Goal: Transaction & Acquisition: Obtain resource

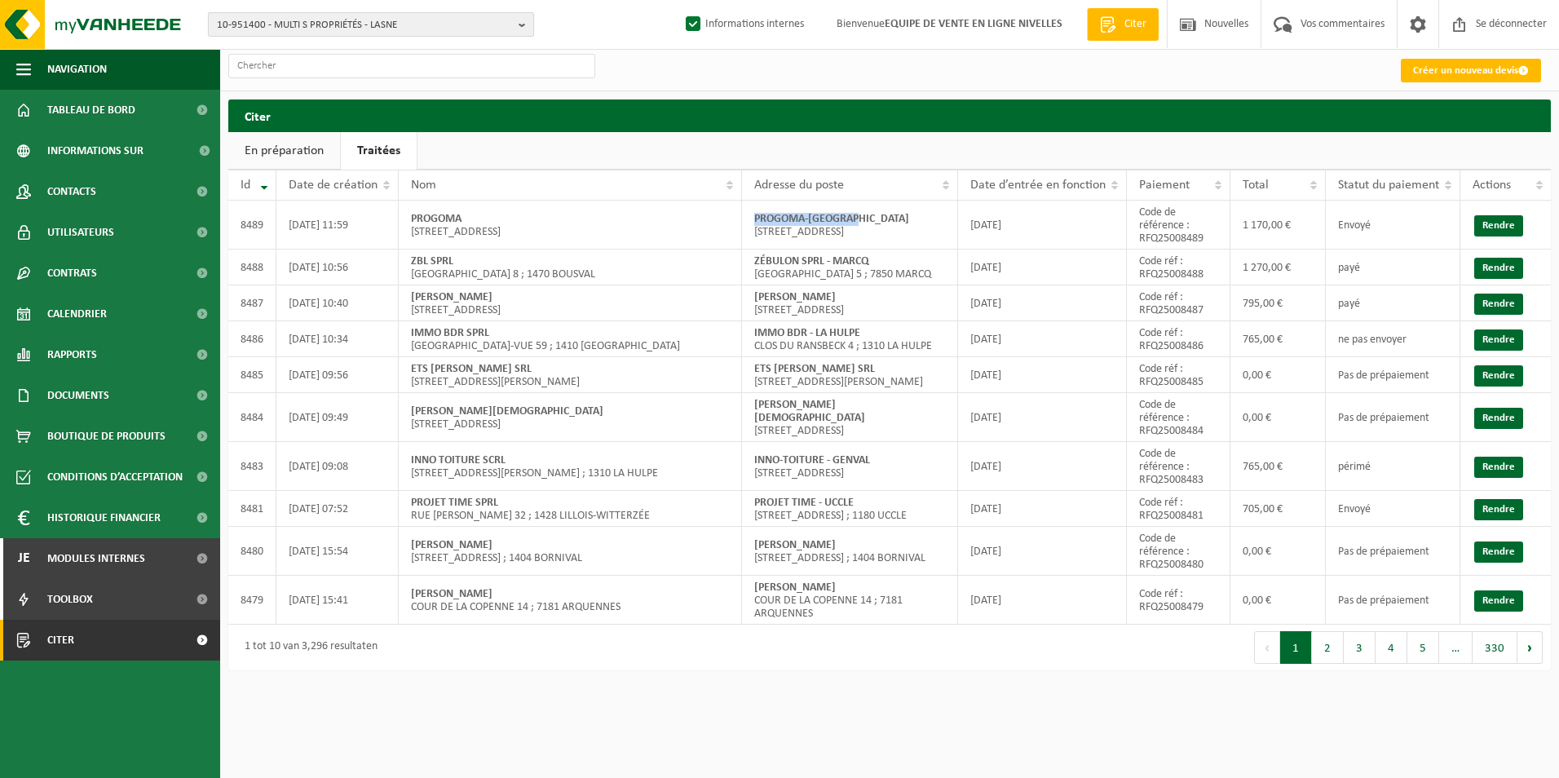
click at [387, 24] on span "10-951400 - MULTI S PROPRIÉTÉS - LASNE" at bounding box center [364, 25] width 295 height 24
paste input "THE EUROPEAN STOCK SRL"
type input "THE EUROPEAN STOCK SRL"
click at [360, 77] on strong "THE EUROPEAN STOCK SRL »." at bounding box center [375, 75] width 127 height 11
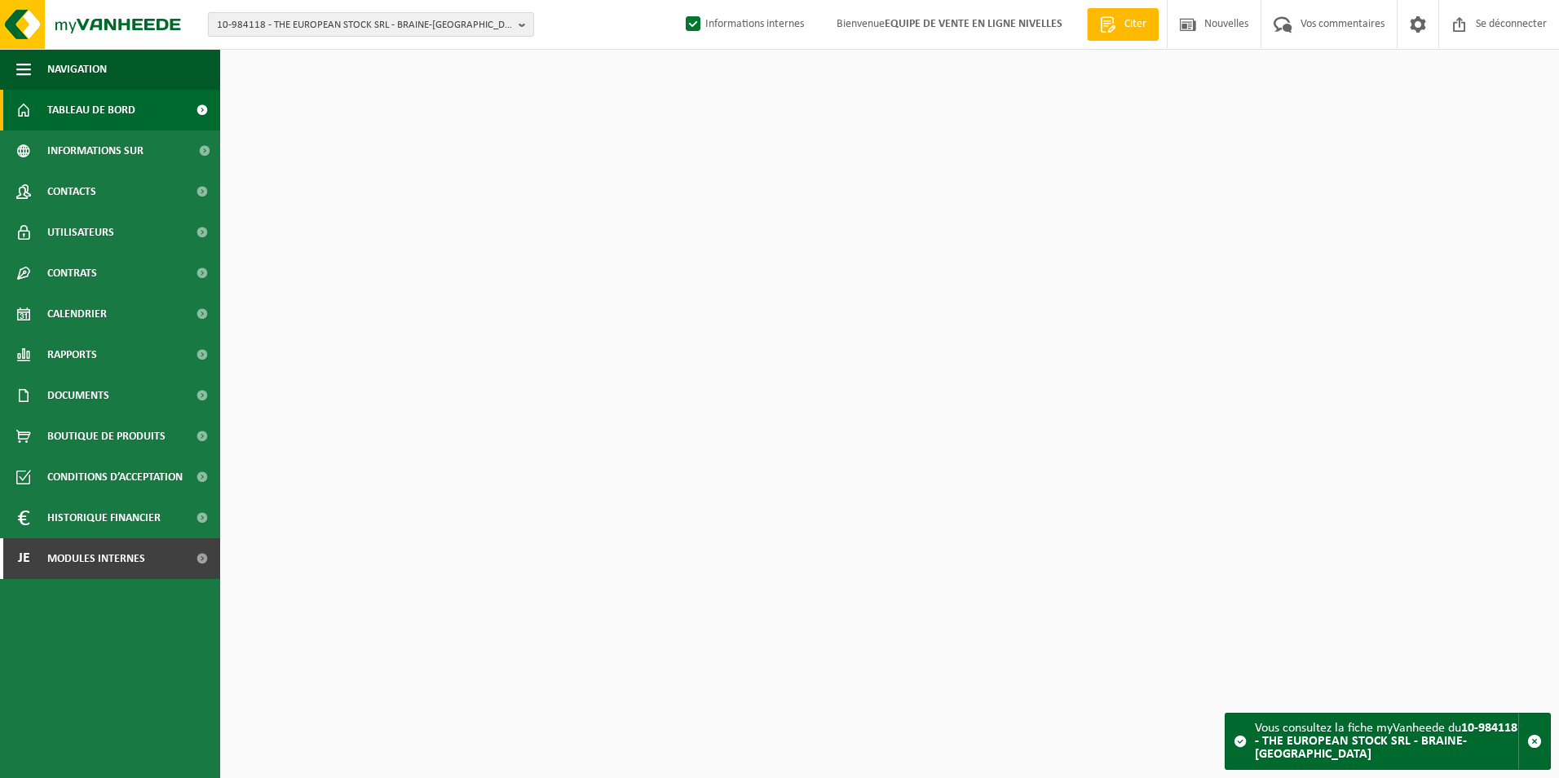
click at [373, 29] on span "10-984118 - THE EUROPEAN STOCK SRL - BRAINE-[GEOGRAPHIC_DATA]" at bounding box center [364, 25] width 295 height 24
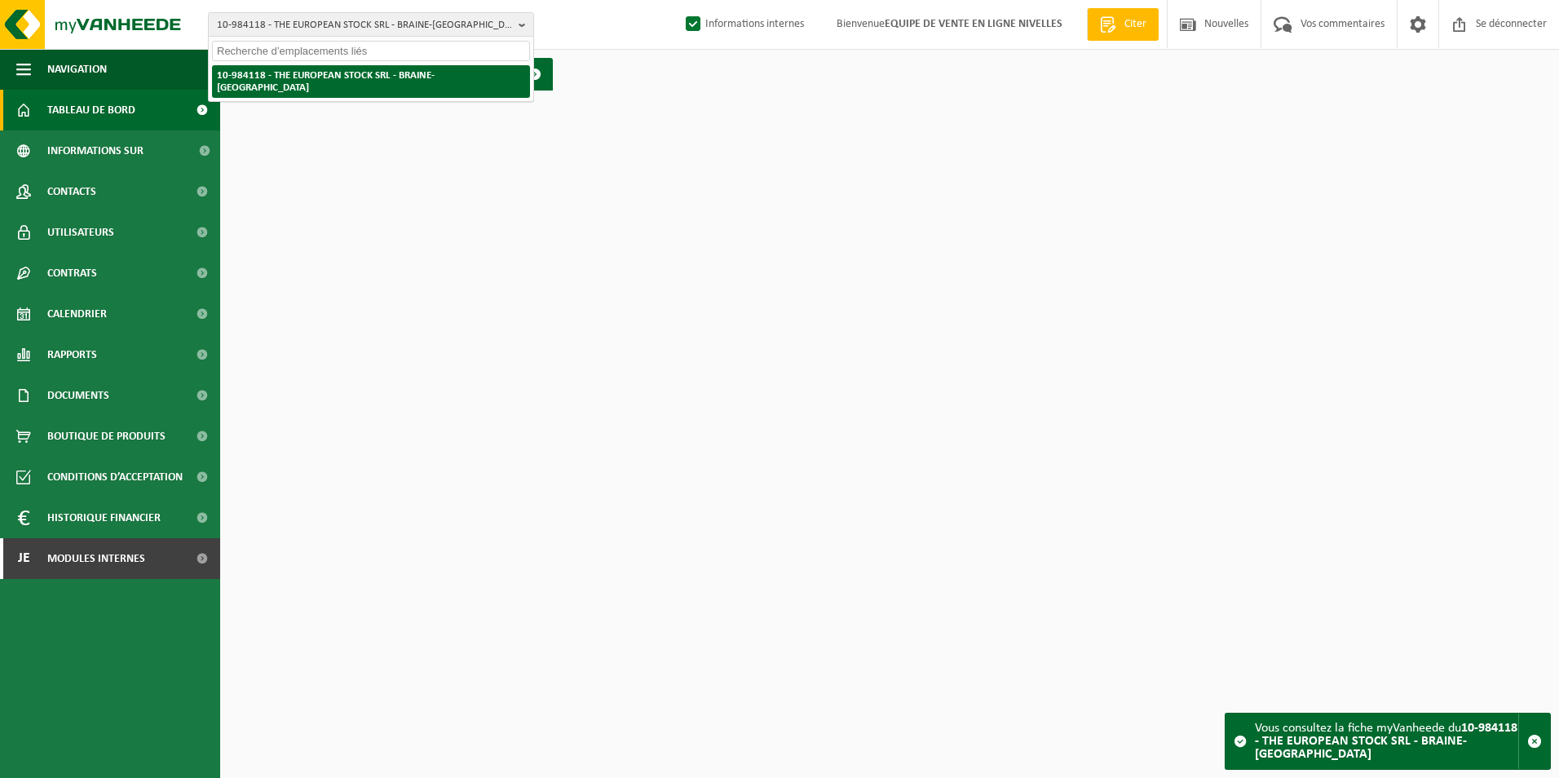
click at [367, 79] on strong "10-984118 - THE EUROPEAN STOCK SRL - BRAINE-[GEOGRAPHIC_DATA]" at bounding box center [326, 81] width 218 height 23
click at [411, 80] on strong "10-984118 - THE EUROPEAN STOCK SRL - BRAINE-[GEOGRAPHIC_DATA]" at bounding box center [326, 81] width 218 height 23
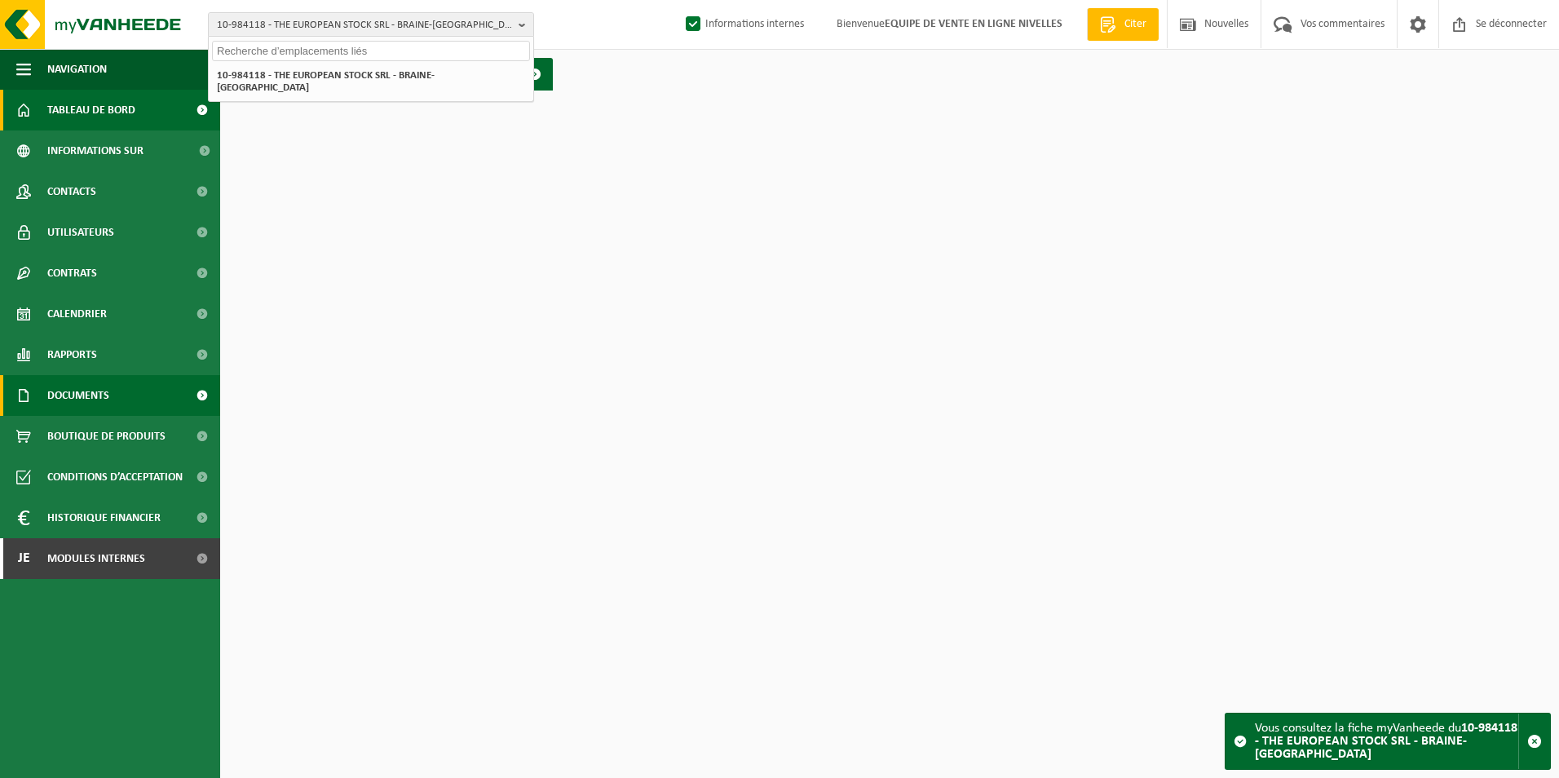
click at [64, 397] on span "Documents" at bounding box center [78, 395] width 62 height 41
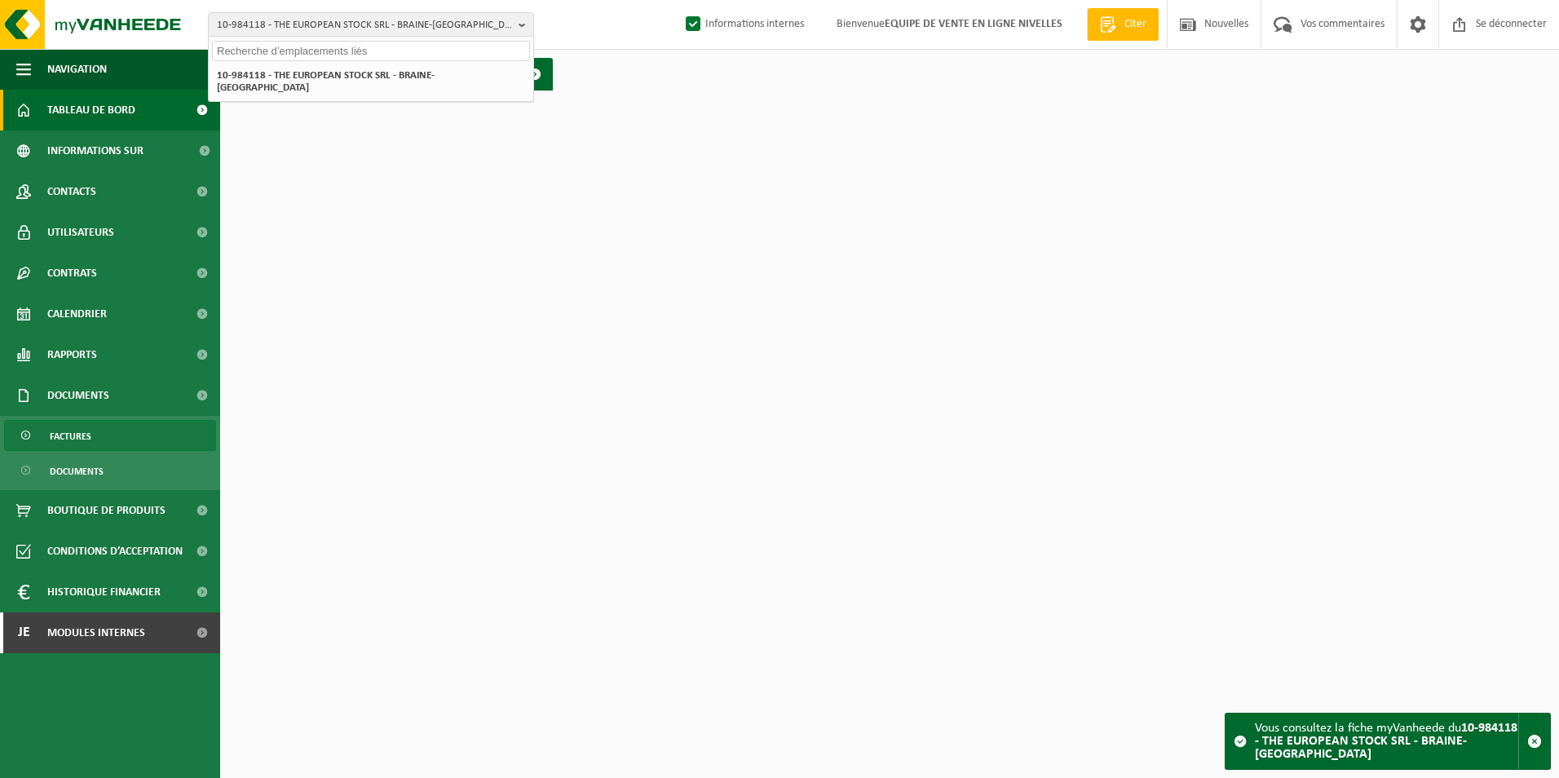
click at [65, 437] on span "Factures" at bounding box center [71, 436] width 42 height 31
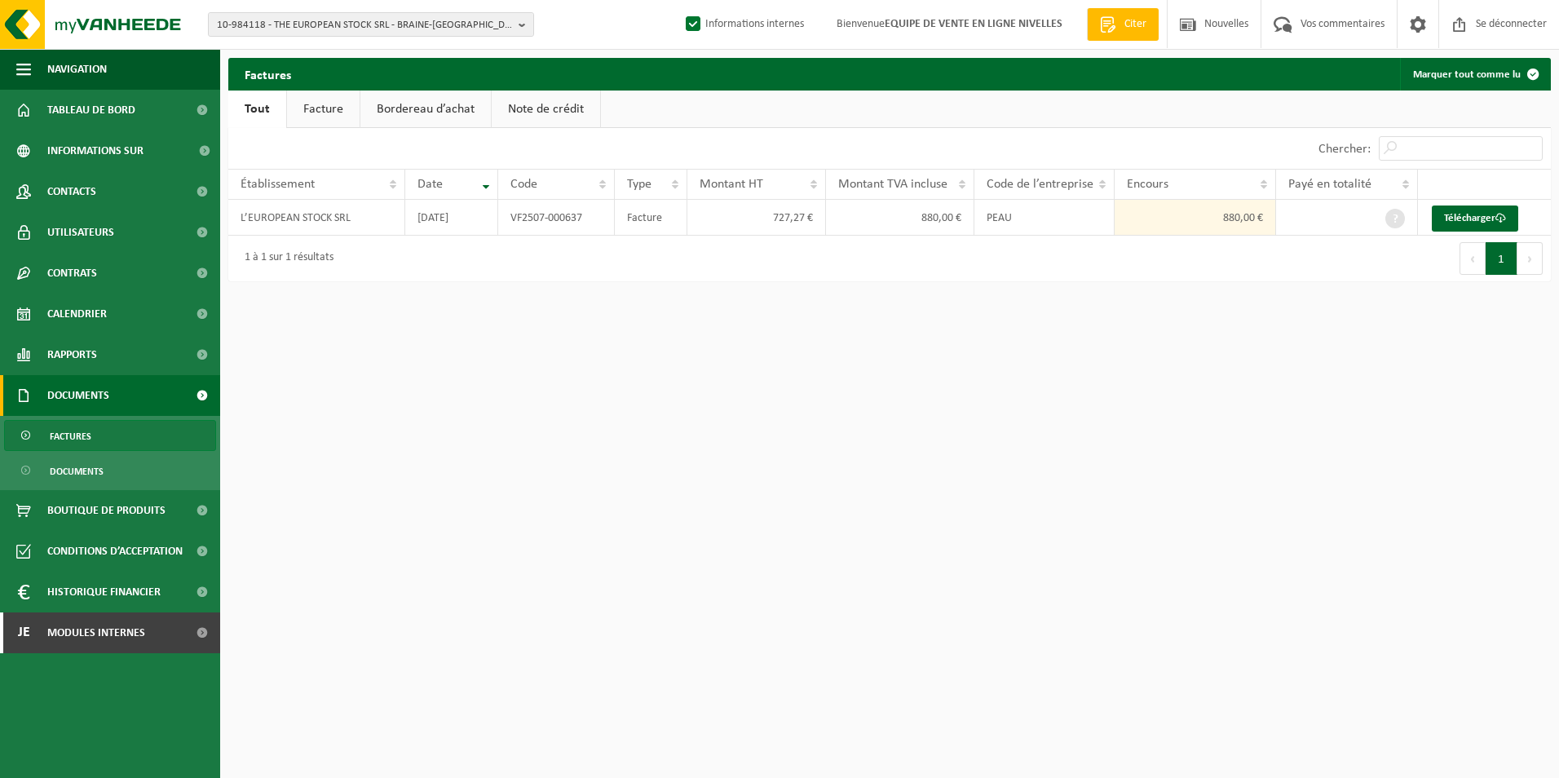
click at [323, 105] on link "Facture" at bounding box center [323, 110] width 73 height 38
click at [1446, 214] on link "Télécharger" at bounding box center [1479, 218] width 86 height 26
click at [381, 23] on span "10-984118 - THE EUROPEAN STOCK SRL - BRAINE-[GEOGRAPHIC_DATA]" at bounding box center [364, 25] width 295 height 24
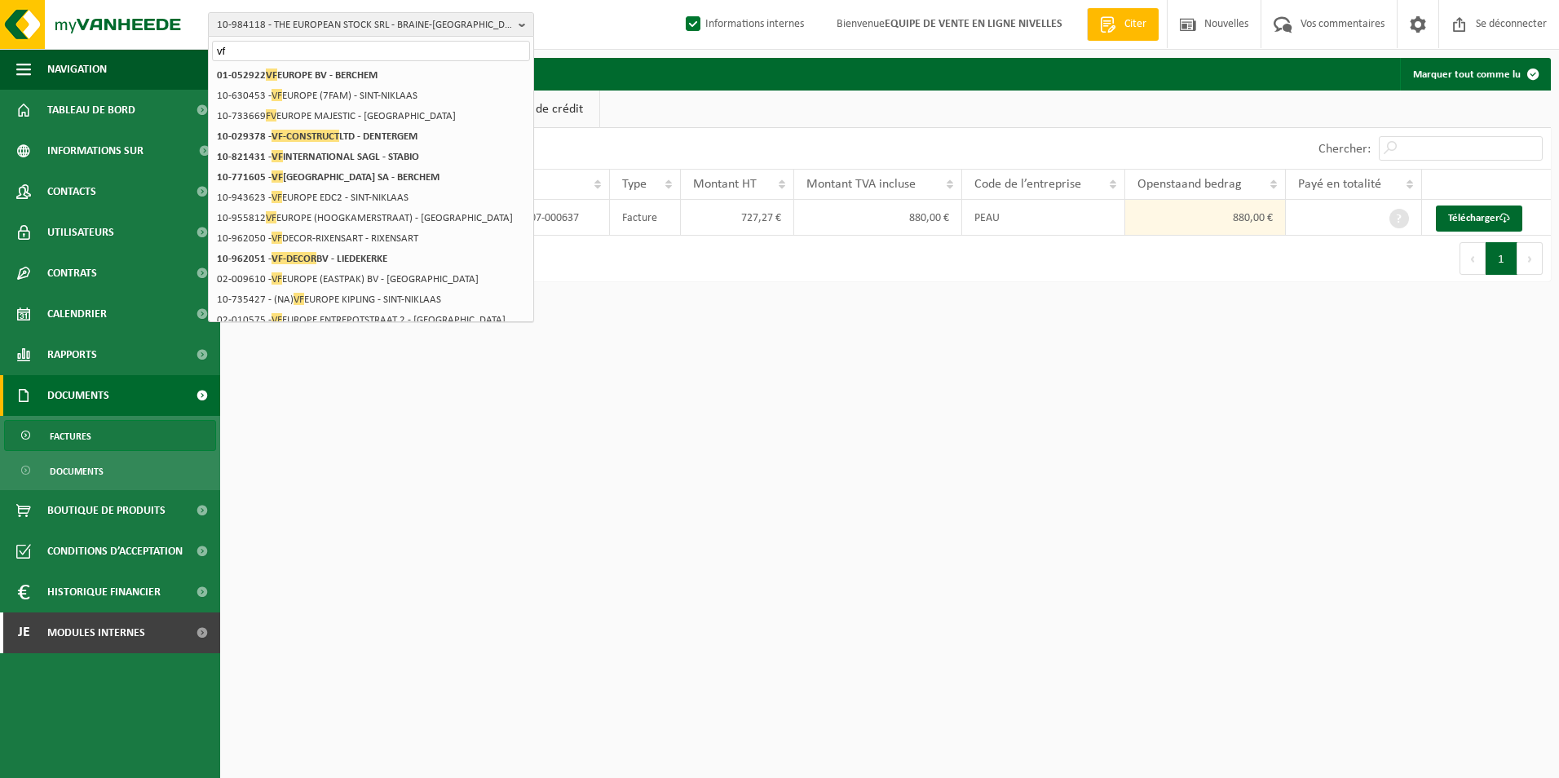
type input "v"
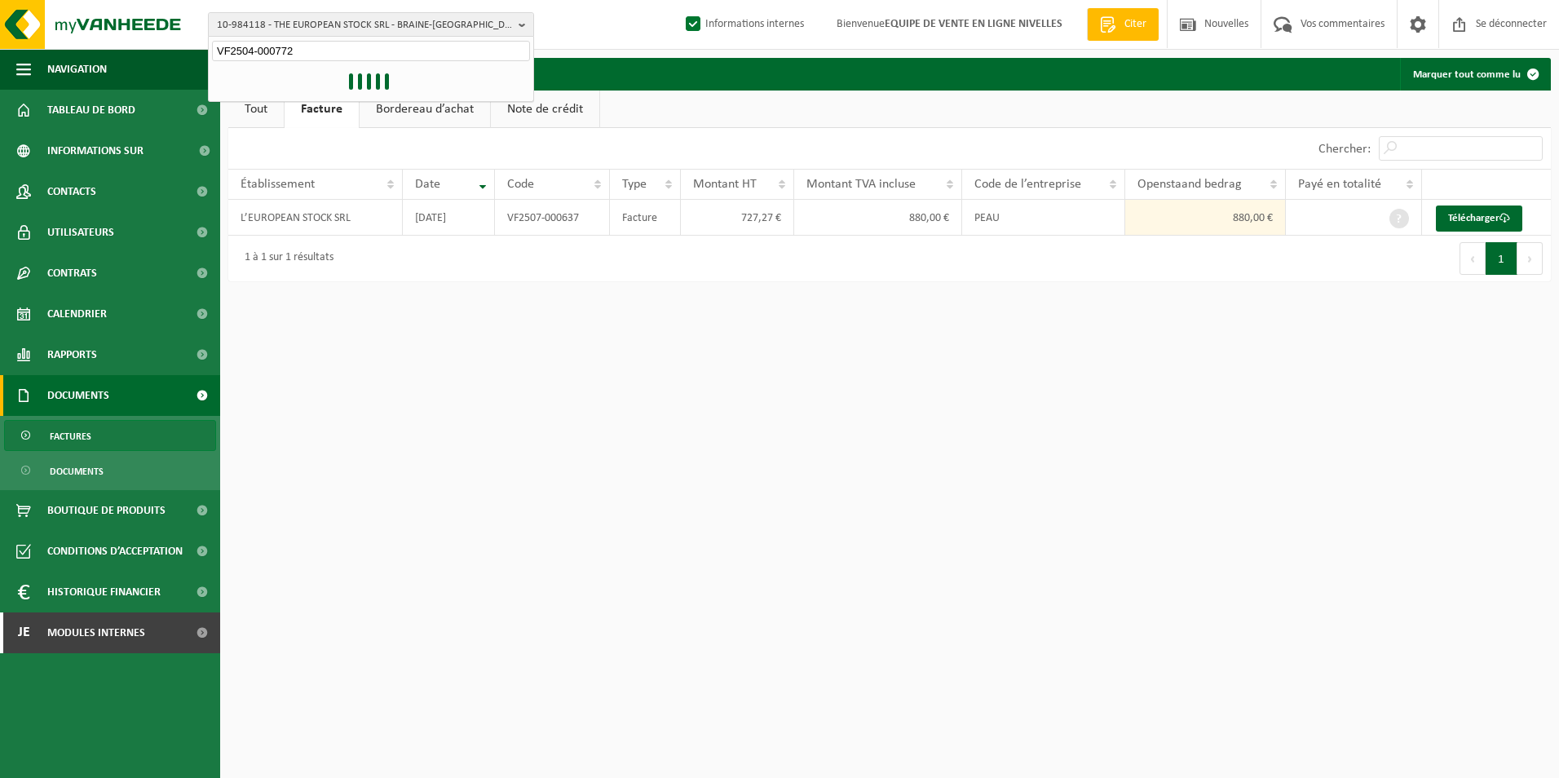
type input "VF2504-000772"
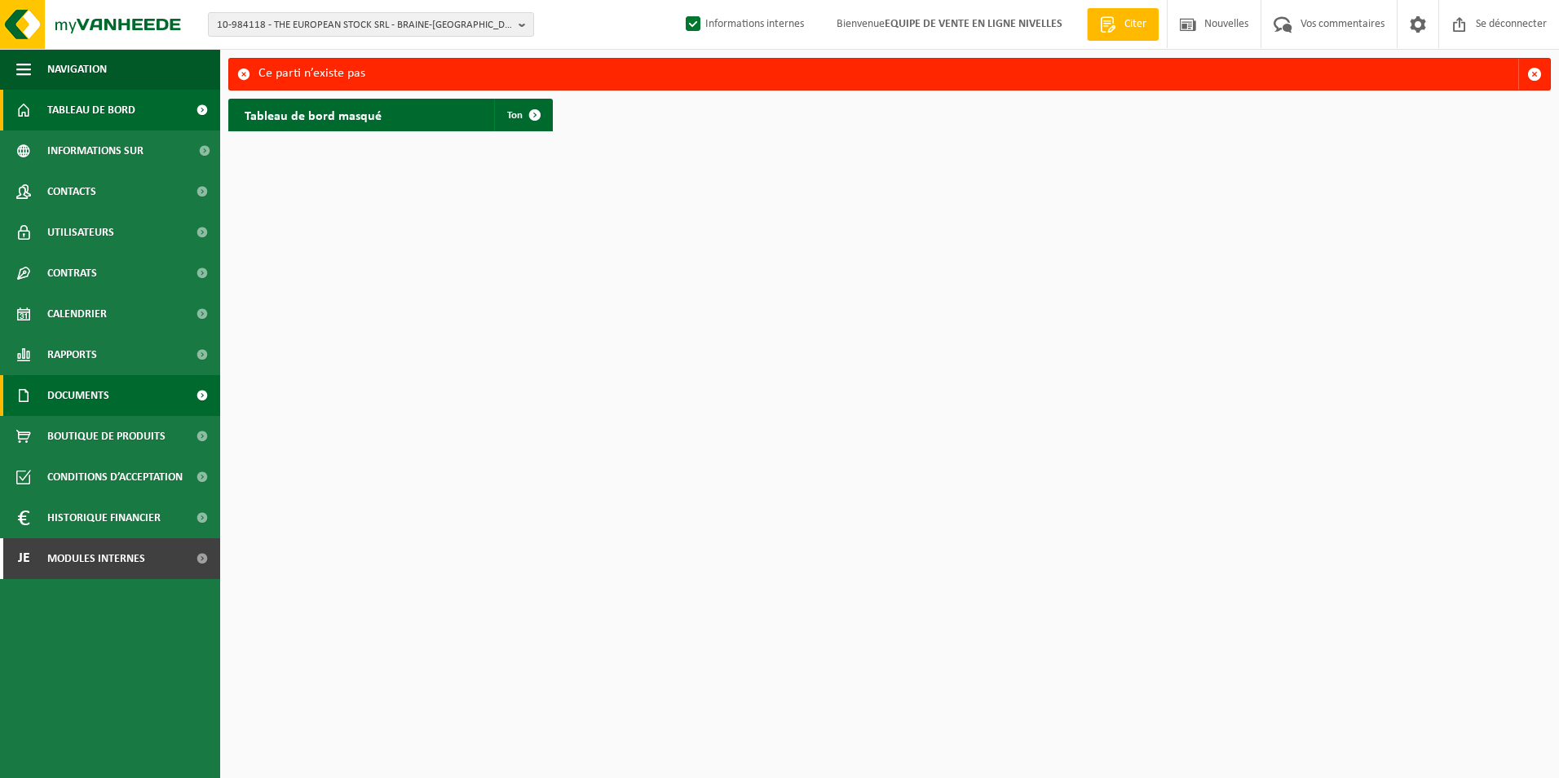
click at [99, 396] on span "Documents" at bounding box center [78, 395] width 62 height 41
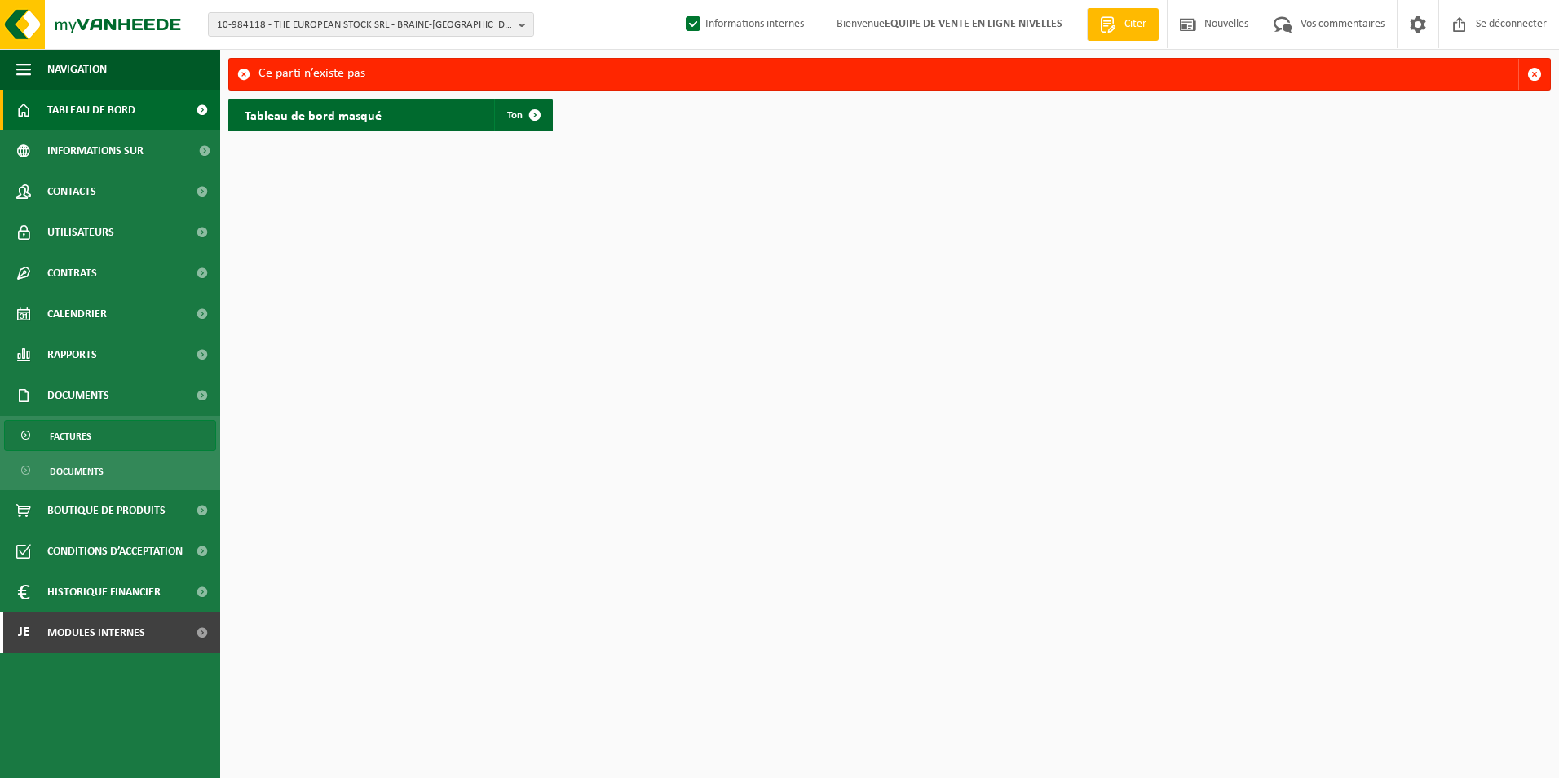
click at [86, 436] on span "Factures" at bounding box center [71, 436] width 42 height 31
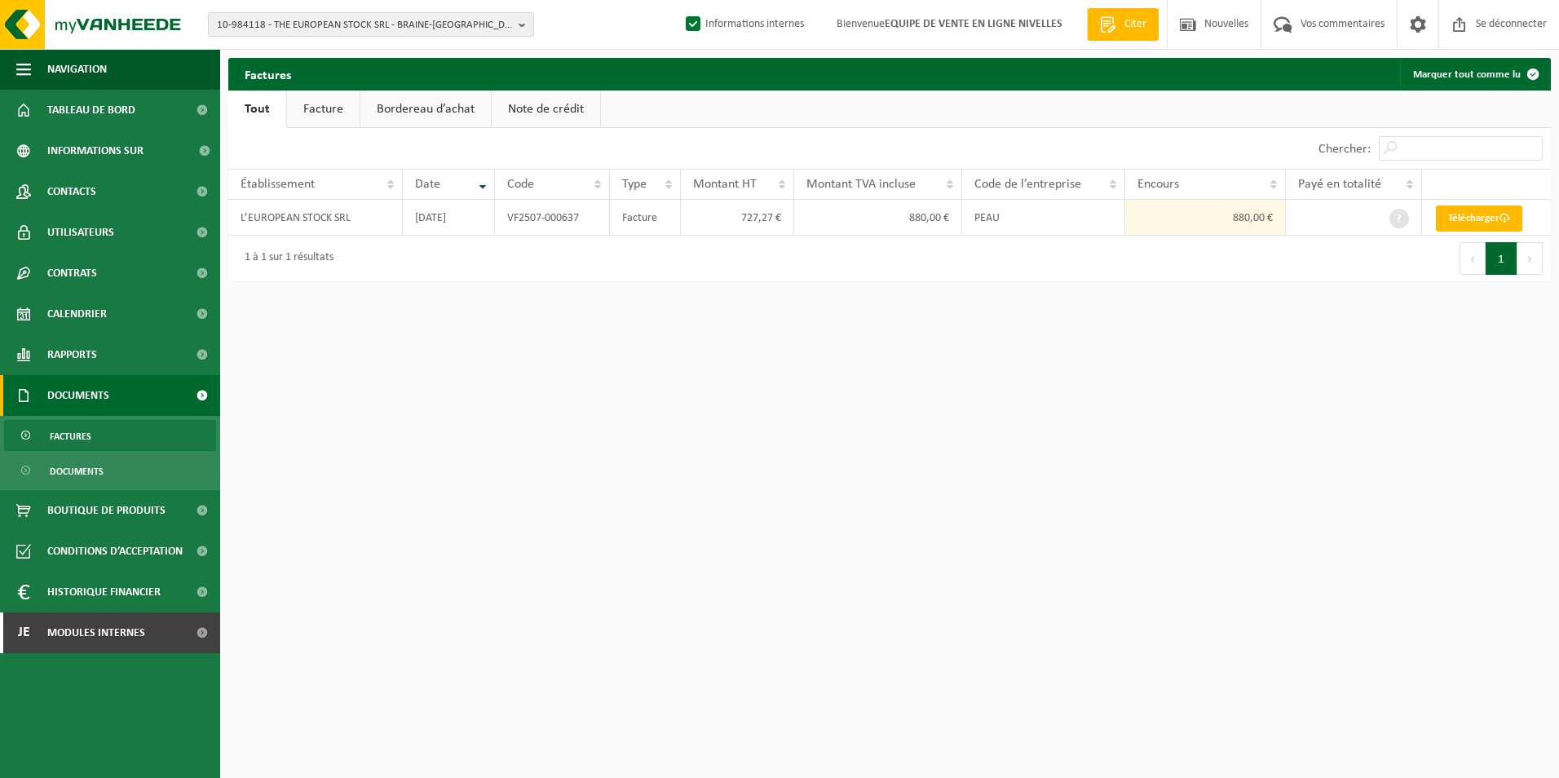
click at [322, 117] on link "Facture" at bounding box center [323, 110] width 73 height 38
click at [330, 24] on span "10-984118 - THE EUROPEAN STOCK SRL - BRAINE-[GEOGRAPHIC_DATA]" at bounding box center [364, 25] width 295 height 24
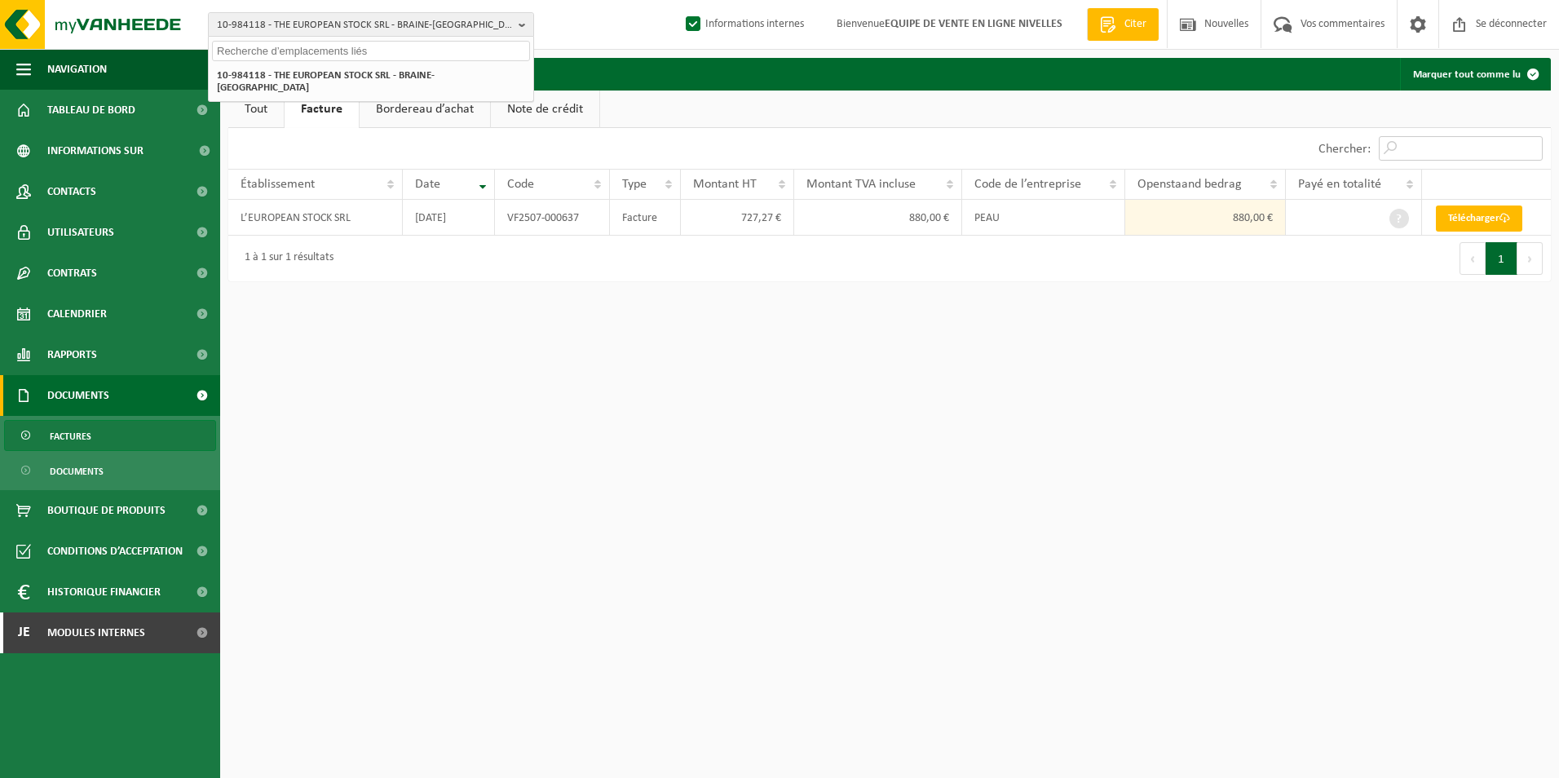
click at [1456, 139] on input "Chercher:" at bounding box center [1461, 148] width 164 height 24
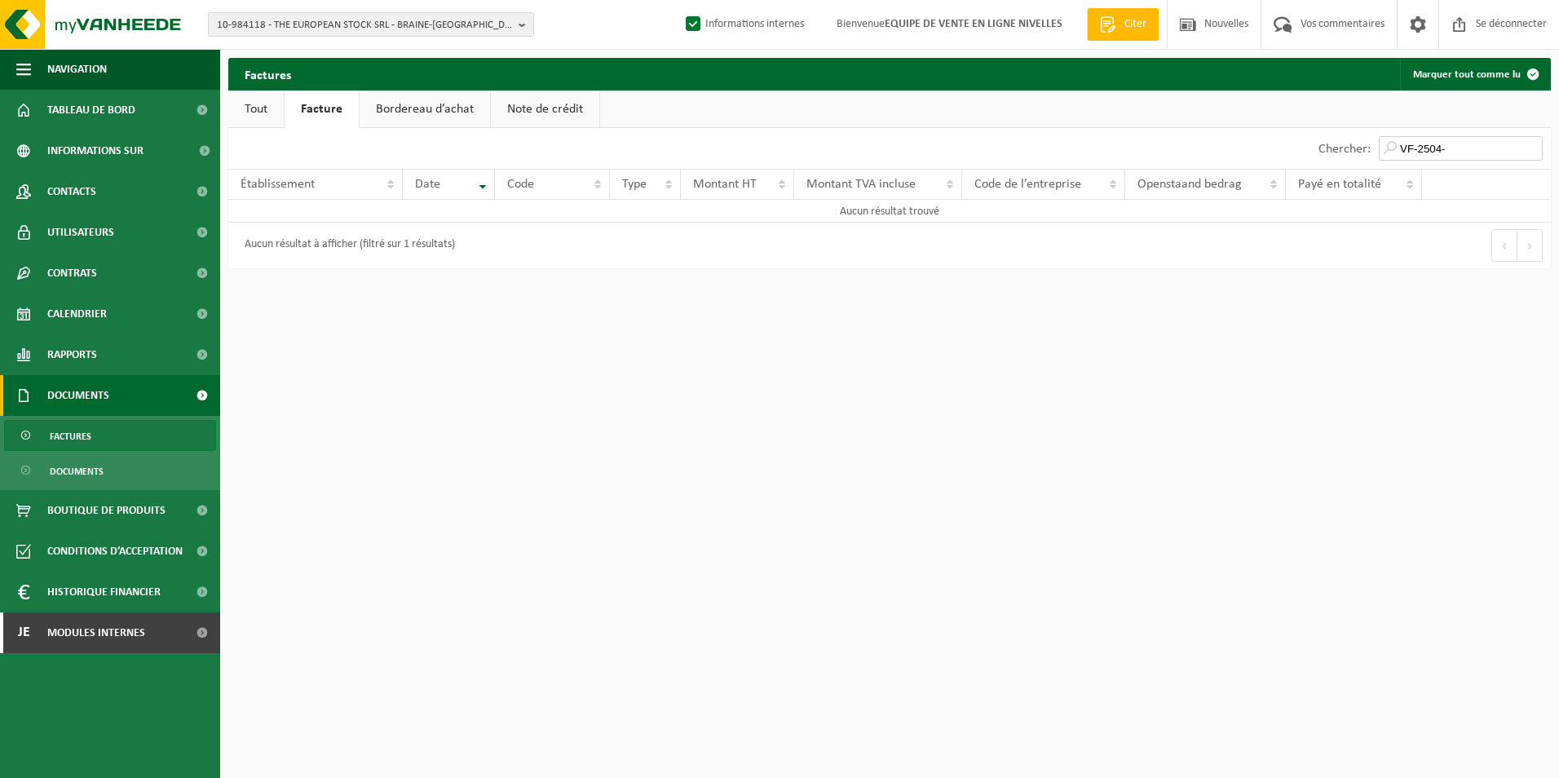
click at [1418, 150] on input "VF-2504-" at bounding box center [1461, 148] width 164 height 24
click at [1484, 150] on input "VF 2504-" at bounding box center [1461, 148] width 164 height 24
type input "VF 2504-000772"
click at [447, 22] on span "10-984118 - THE EUROPEAN STOCK SRL - BRAINE-[GEOGRAPHIC_DATA]" at bounding box center [364, 25] width 295 height 24
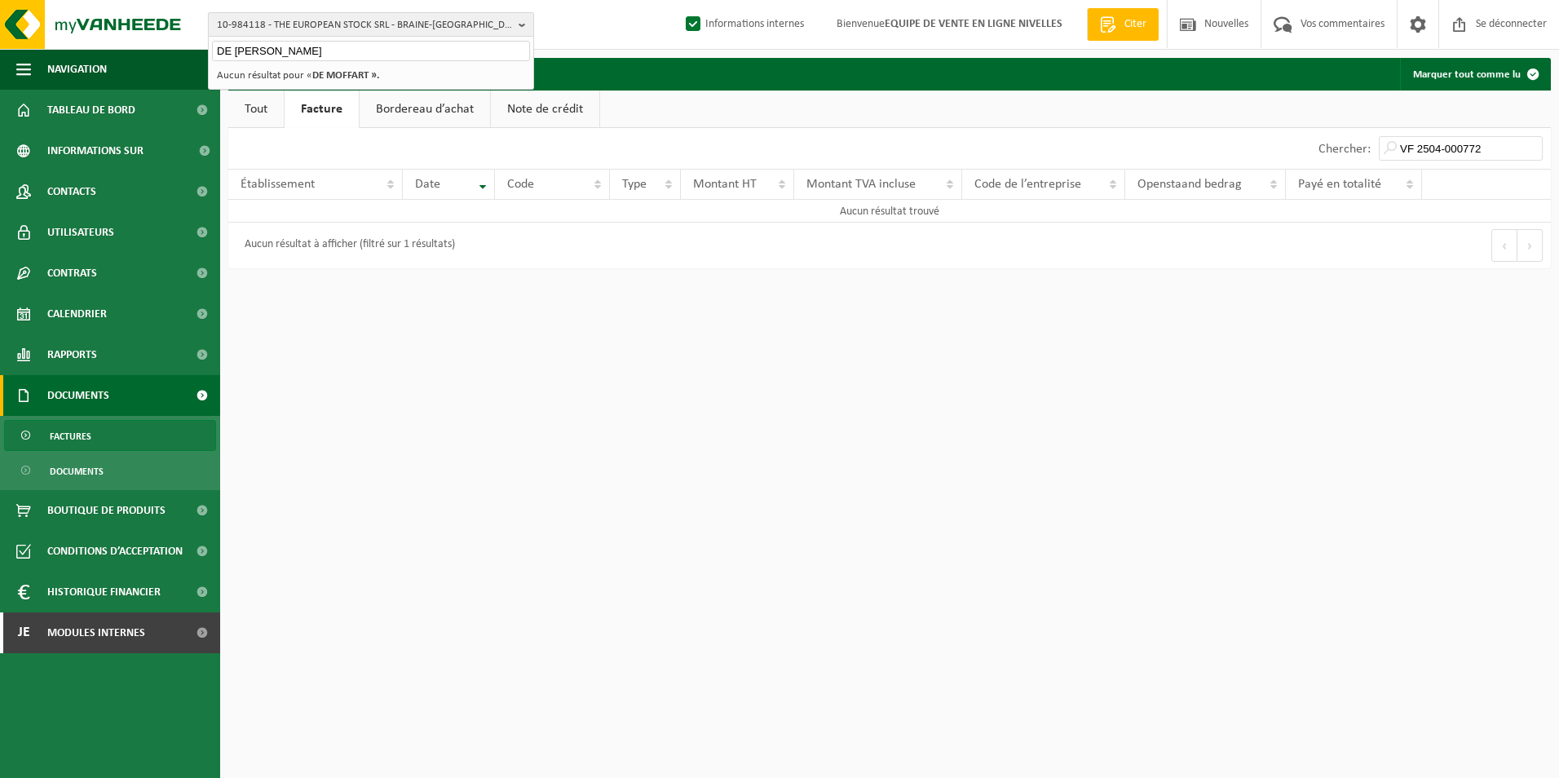
type input "DE MOFFART"
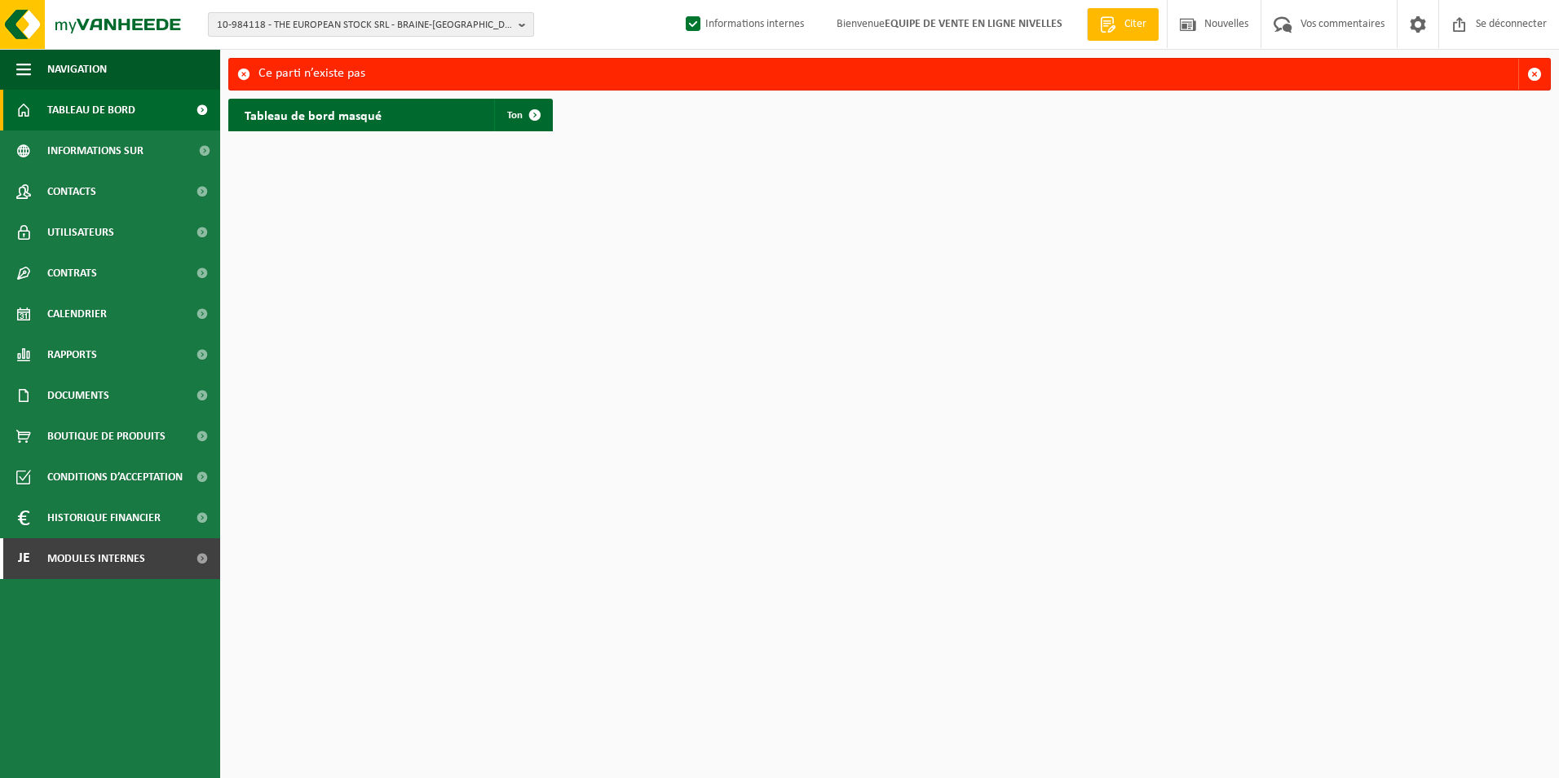
click at [413, 13] on span "10-984118 - THE EUROPEAN STOCK SRL - BRAINE-[GEOGRAPHIC_DATA]" at bounding box center [364, 25] width 295 height 24
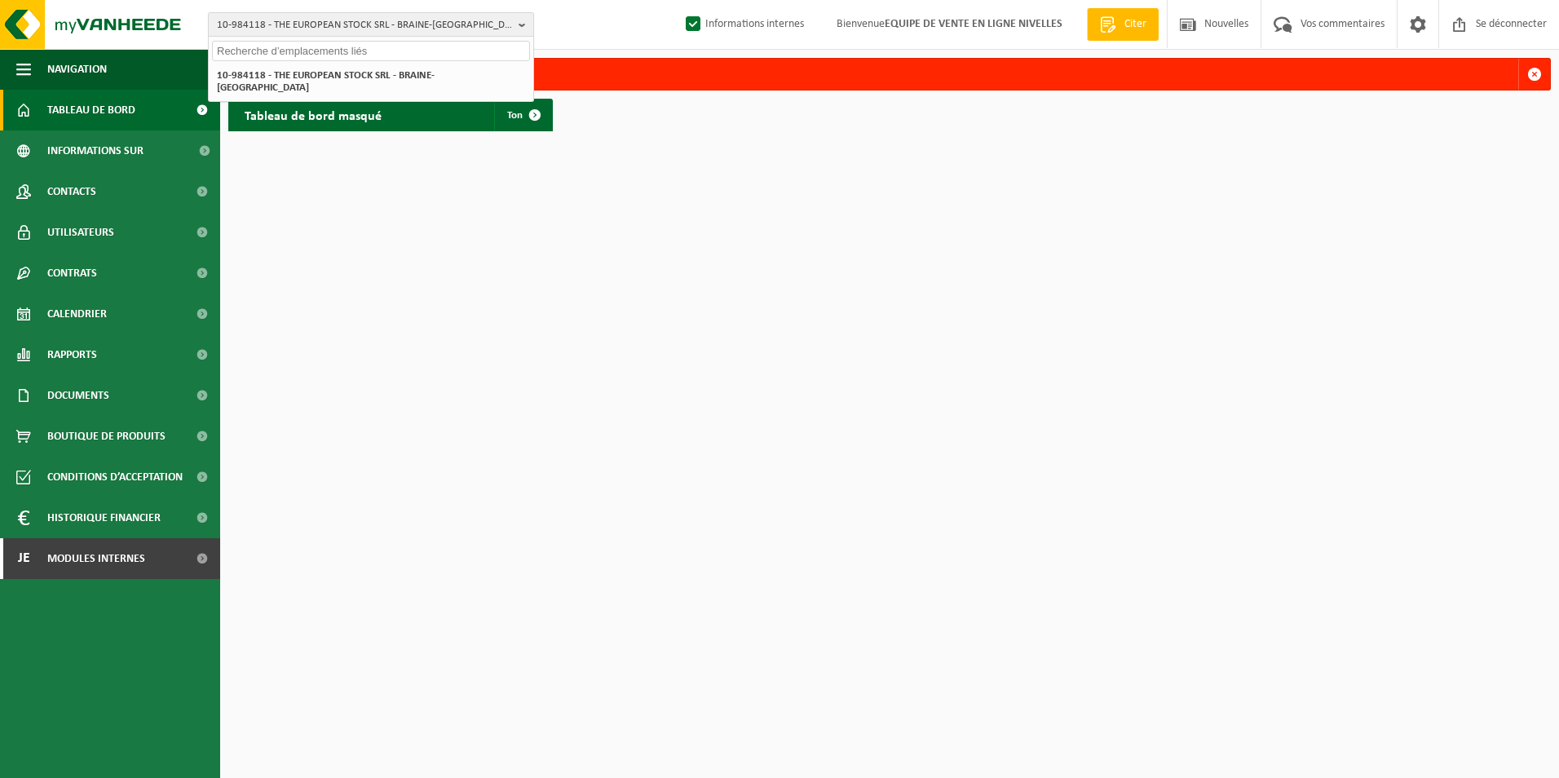
paste input "DE MOSSART"
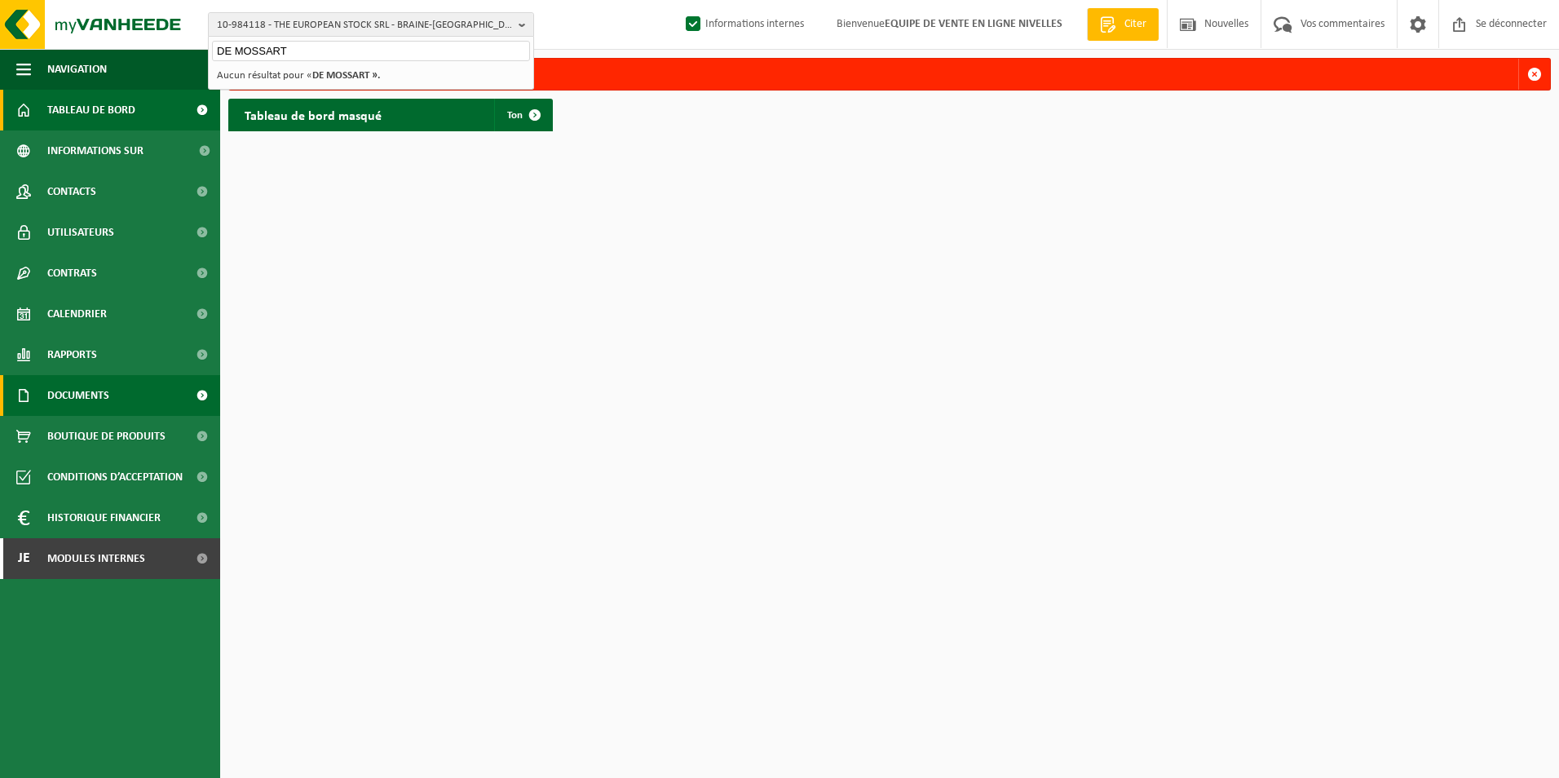
type input "DE MOSSART"
click at [60, 396] on span "Documents" at bounding box center [78, 395] width 62 height 41
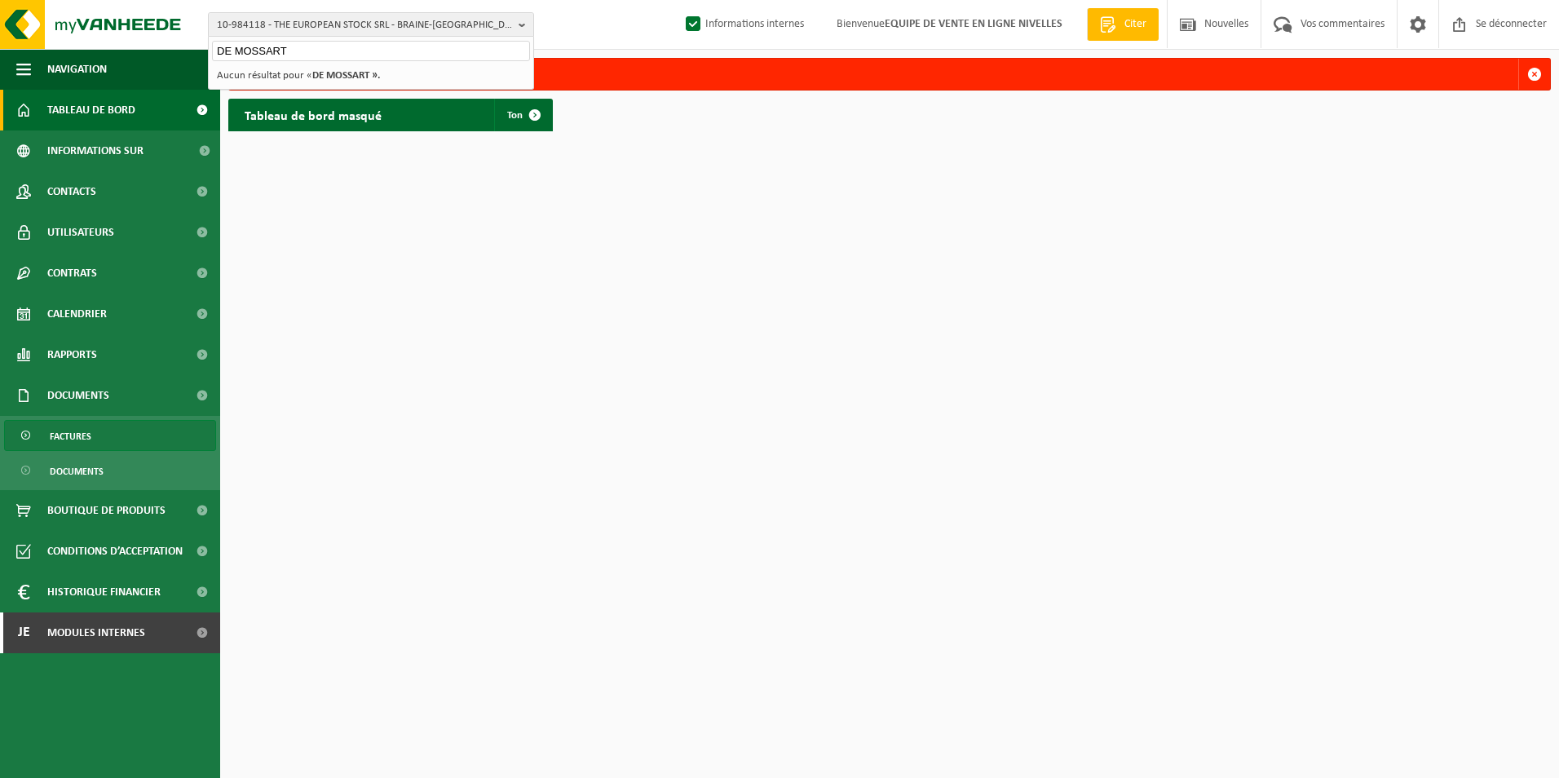
click at [65, 431] on span "Factures" at bounding box center [71, 436] width 42 height 31
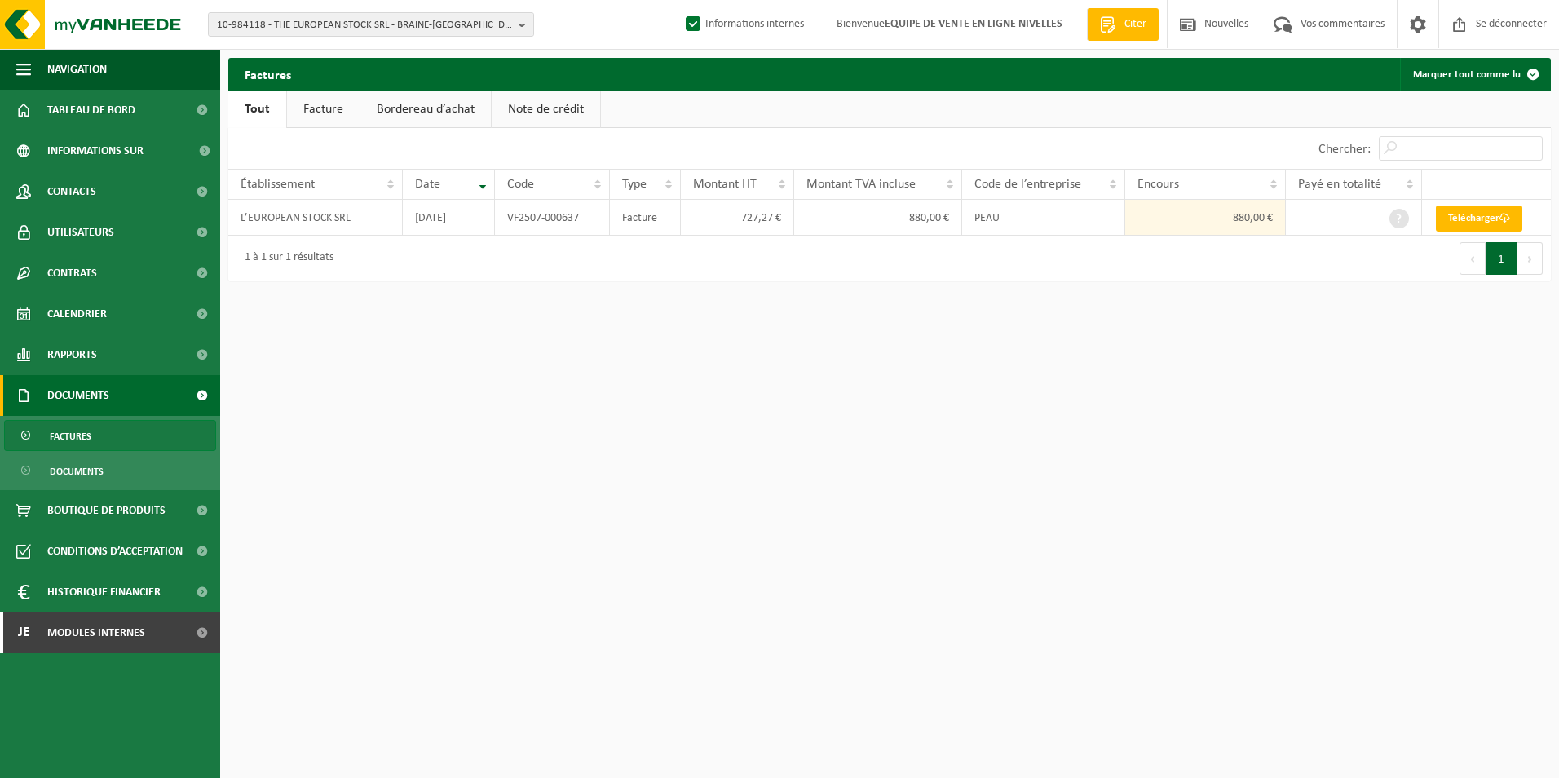
click at [322, 109] on link "Facture" at bounding box center [323, 110] width 73 height 38
click at [332, 22] on span "10-984118 - THE EUROPEAN STOCK SRL - BRAINE-LE-CHÂTEAU" at bounding box center [364, 25] width 295 height 24
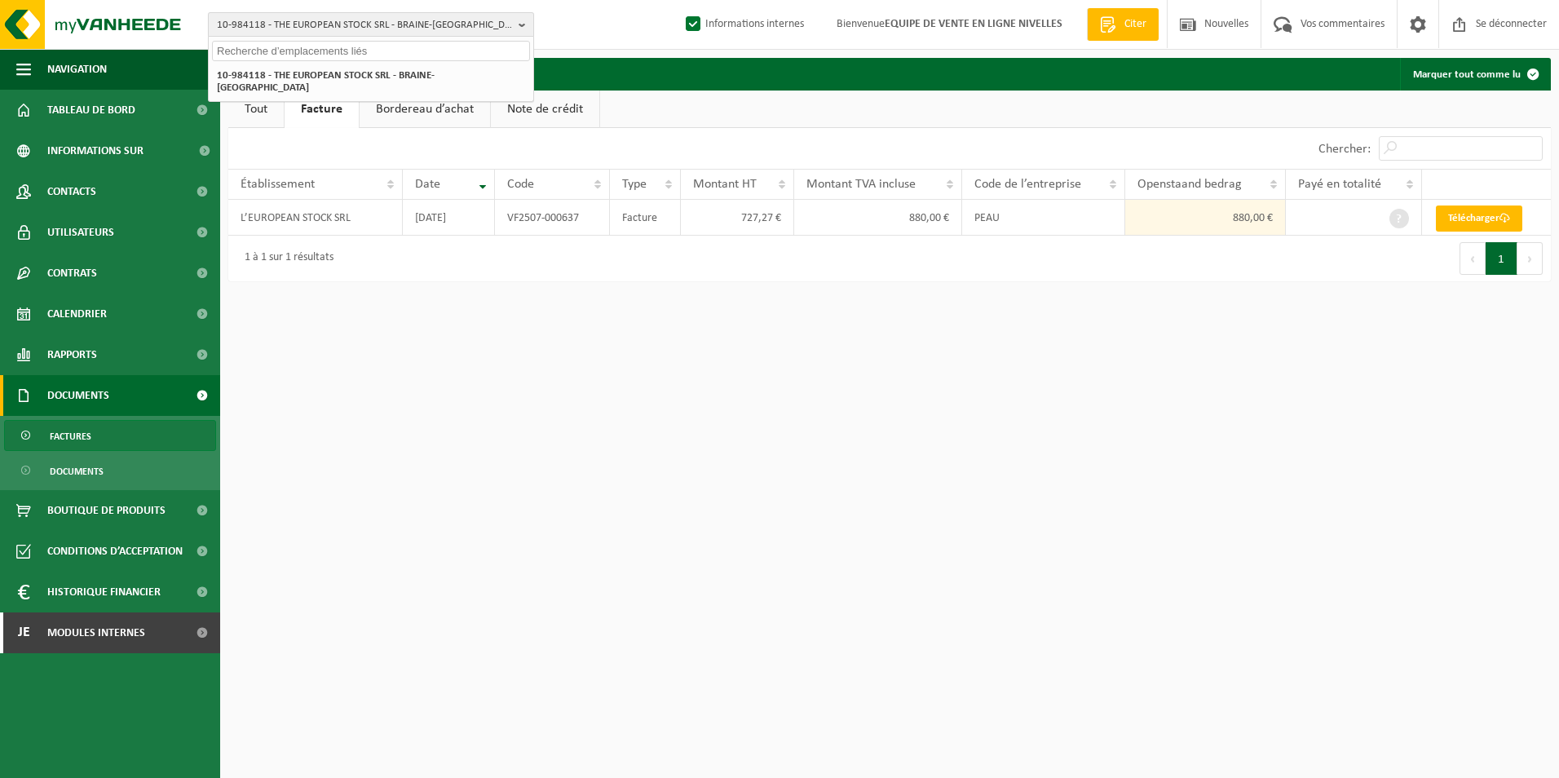
paste input "DE MOSSART"
type input "DE MOSSART"
click at [52, 433] on span "Factures" at bounding box center [71, 436] width 42 height 31
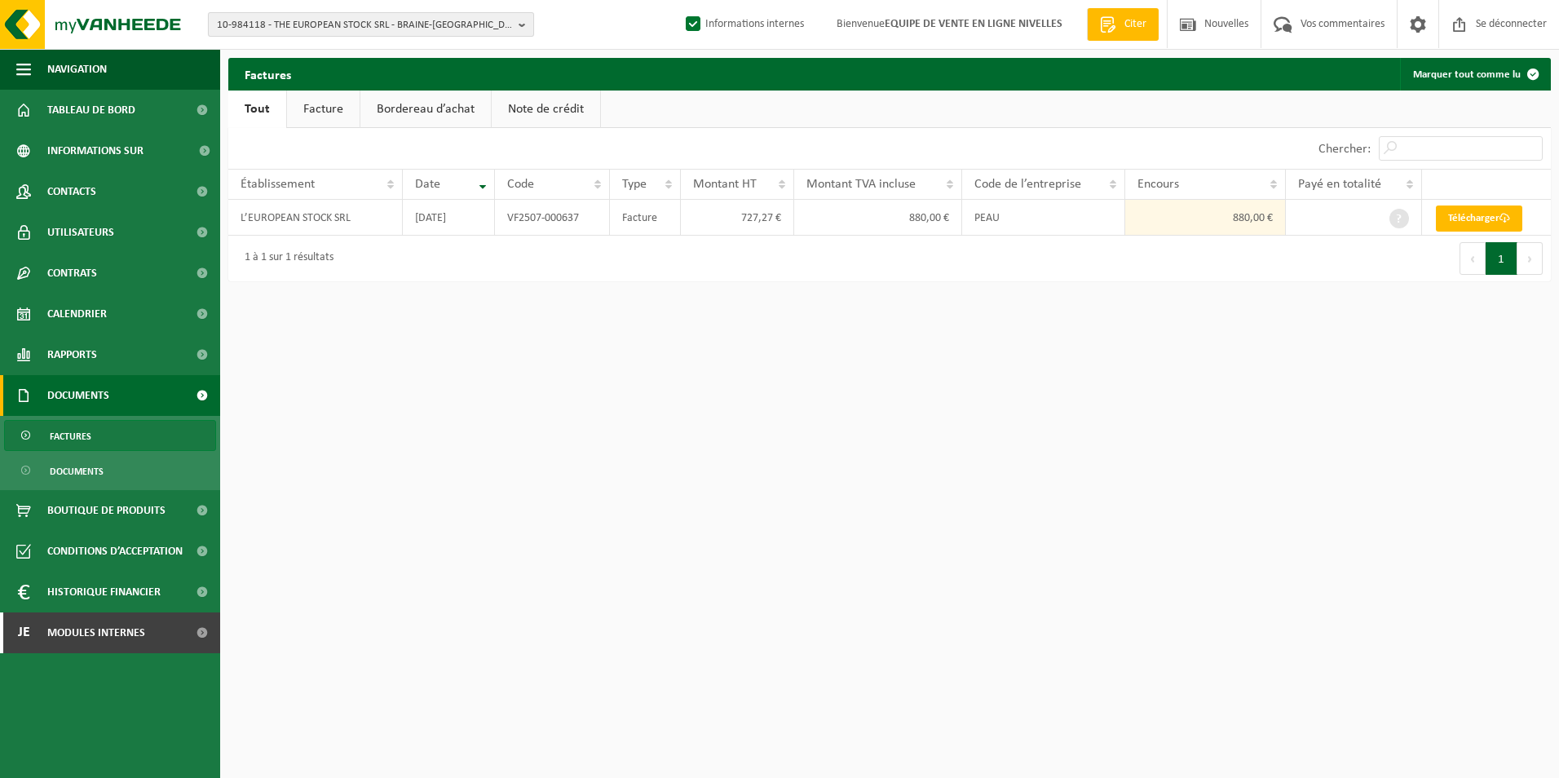
click at [346, 27] on span "10-984118 - THE EUROPEAN STOCK SRL - BRAINE-[GEOGRAPHIC_DATA]" at bounding box center [364, 25] width 295 height 24
click at [335, 43] on input "text" at bounding box center [371, 51] width 318 height 20
paste input "DE MOSSART"
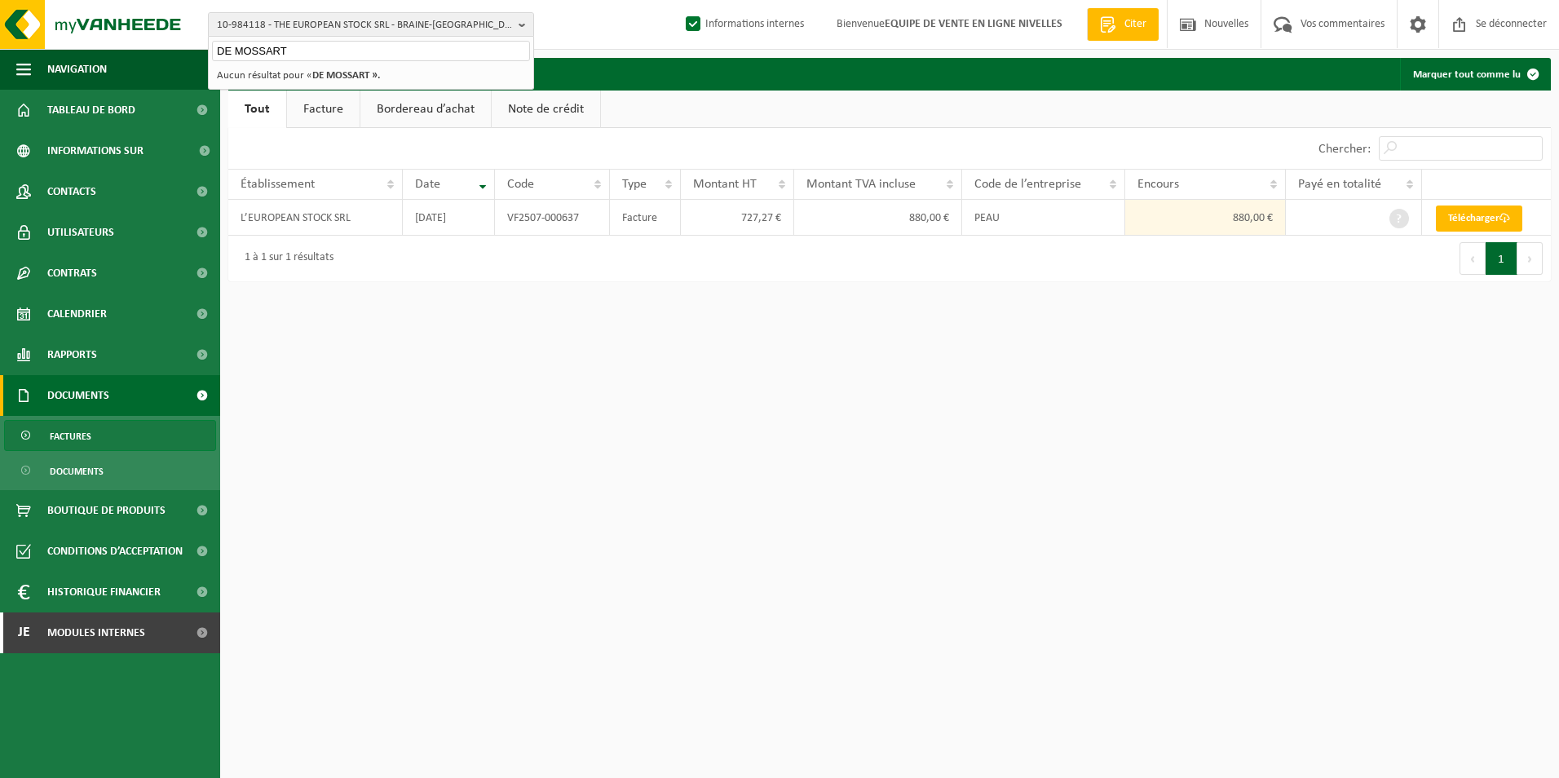
type input "DE MOSSART"
click at [338, 78] on strong "DE MOSSART »." at bounding box center [346, 75] width 68 height 11
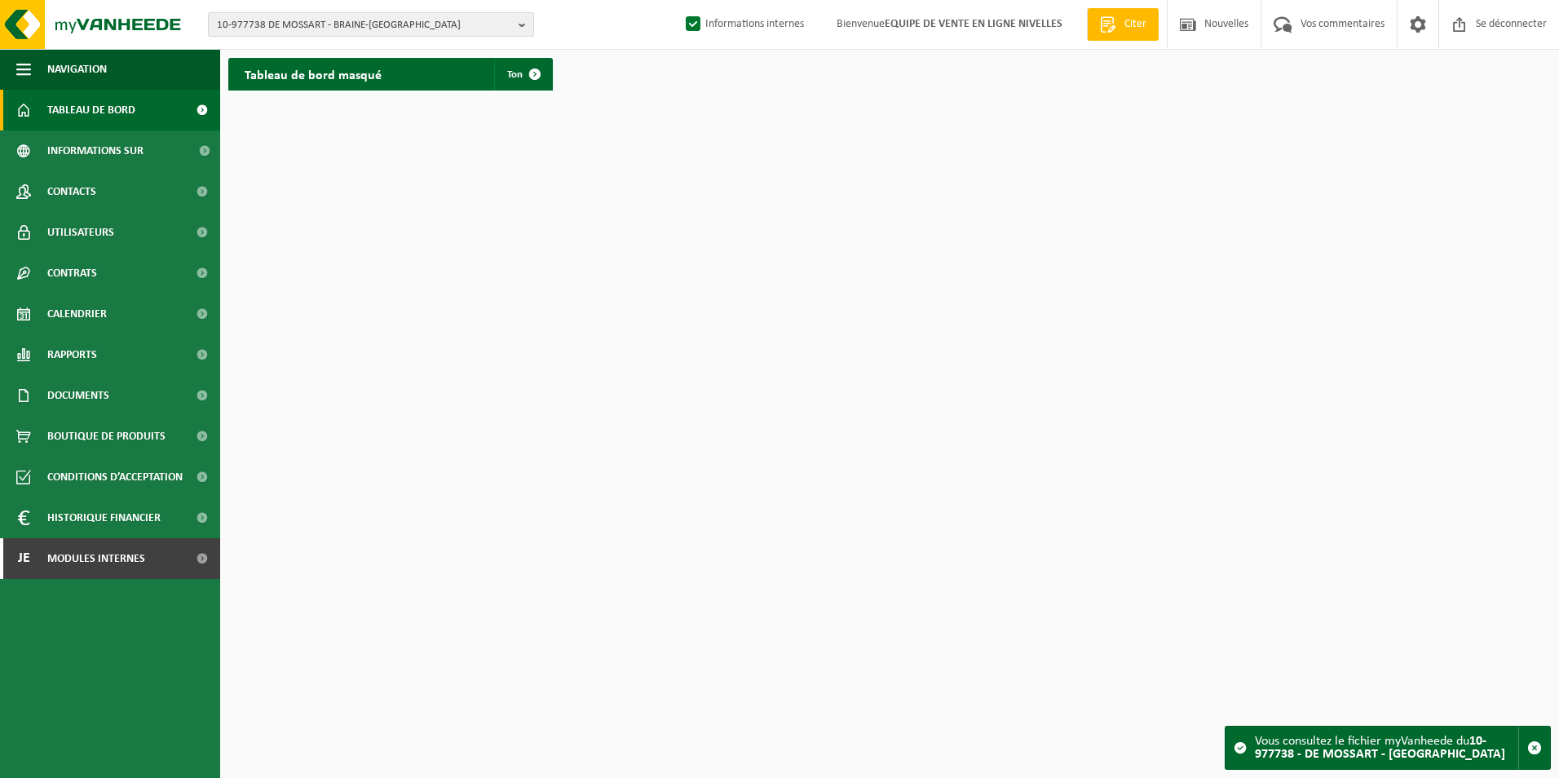
click at [327, 21] on span "10-977738 DE MOSSART - BRAINE-[GEOGRAPHIC_DATA]" at bounding box center [364, 25] width 295 height 24
click at [322, 73] on strong "10-977738 DE MOSSART - BRAINE-[GEOGRAPHIC_DATA]" at bounding box center [339, 75] width 245 height 11
click at [341, 81] on strong "10-977738 DE MOSSART - BRAINE-[GEOGRAPHIC_DATA]" at bounding box center [339, 75] width 245 height 11
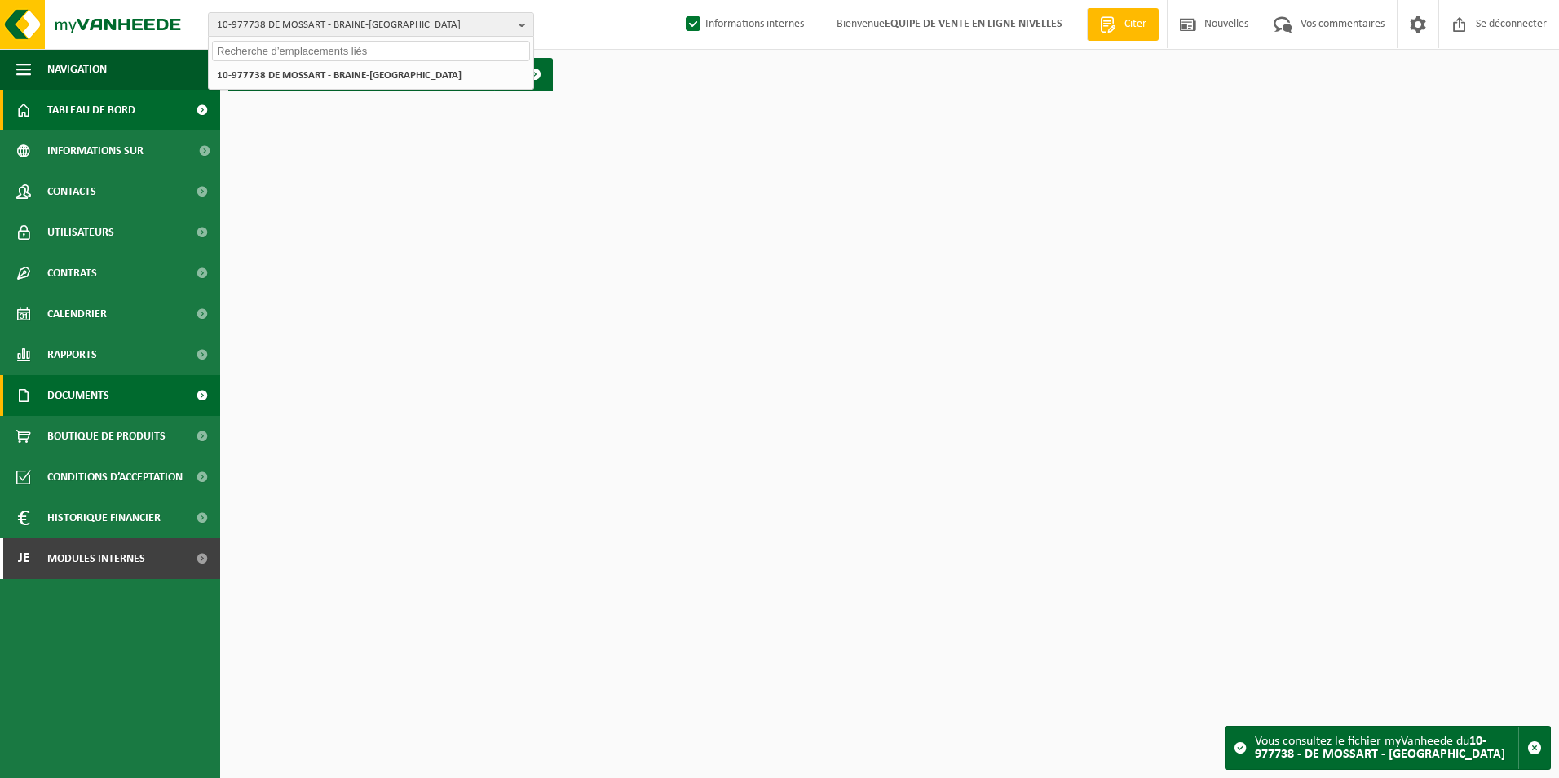
click at [46, 391] on link "Documents" at bounding box center [110, 395] width 220 height 41
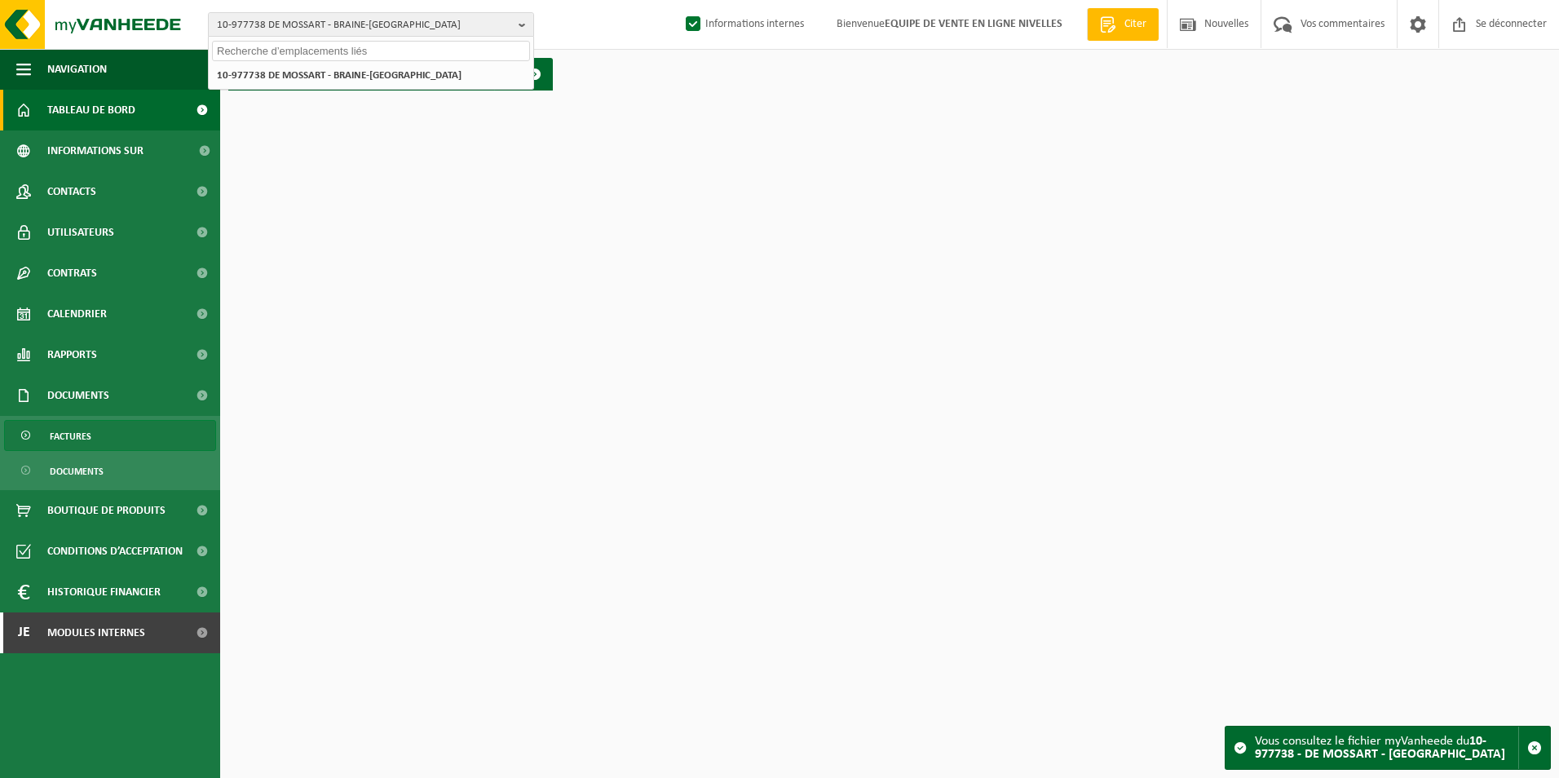
click at [58, 433] on span "Factures" at bounding box center [71, 436] width 42 height 31
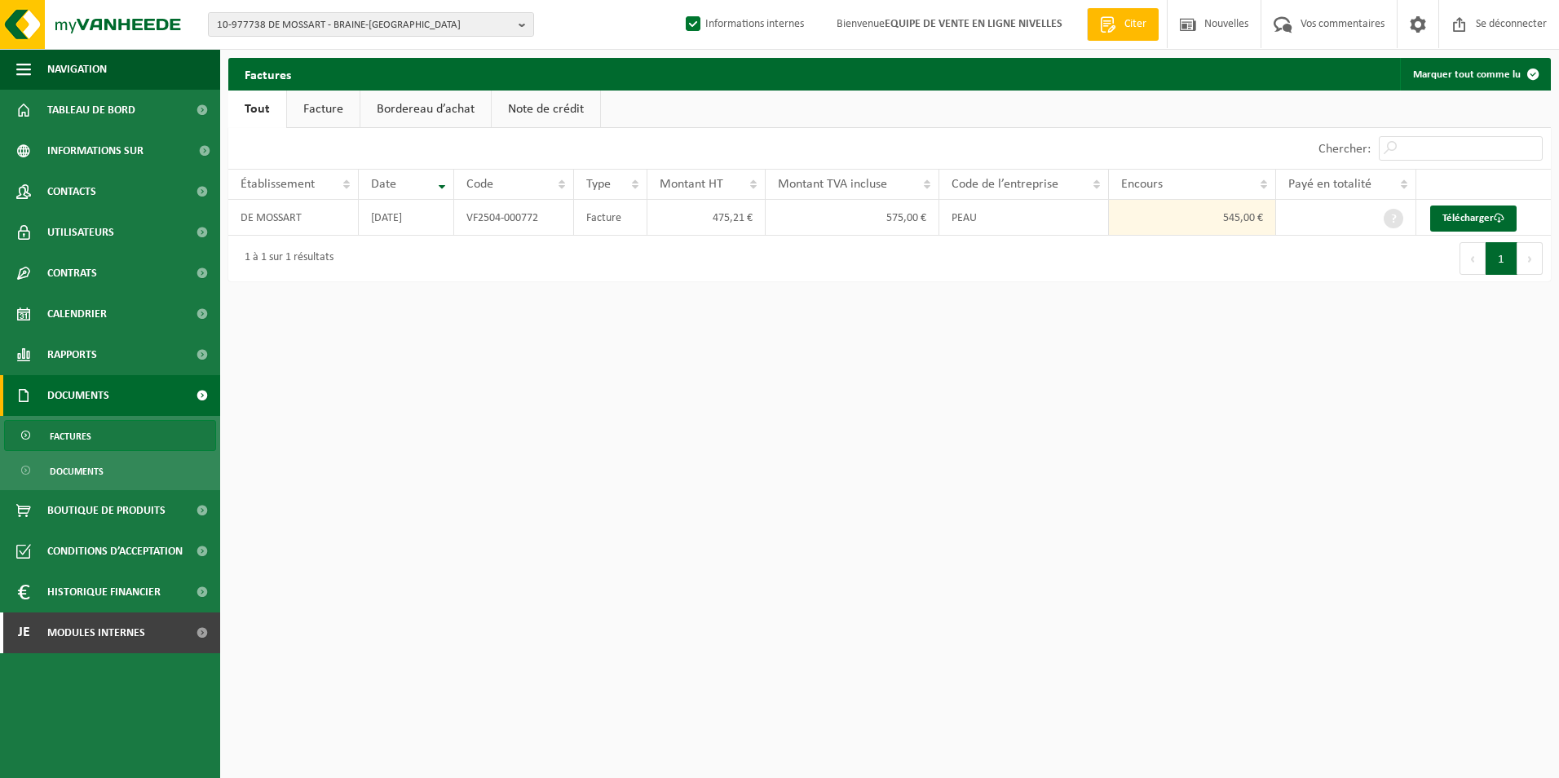
click at [332, 116] on link "Facture" at bounding box center [323, 110] width 73 height 38
click at [1444, 223] on font "Télécharger" at bounding box center [1467, 218] width 51 height 11
